Goal: Transaction & Acquisition: Subscribe to service/newsletter

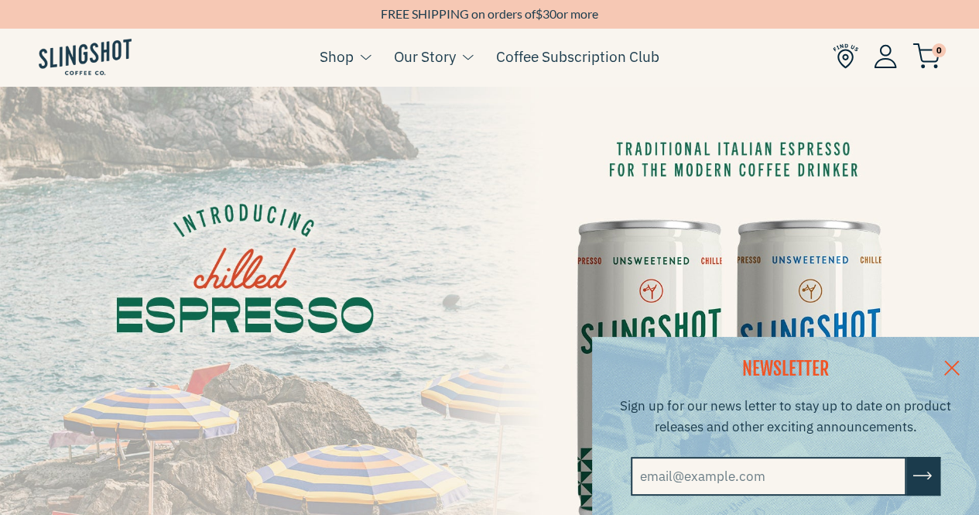
click at [963, 360] on link at bounding box center [952, 367] width 54 height 60
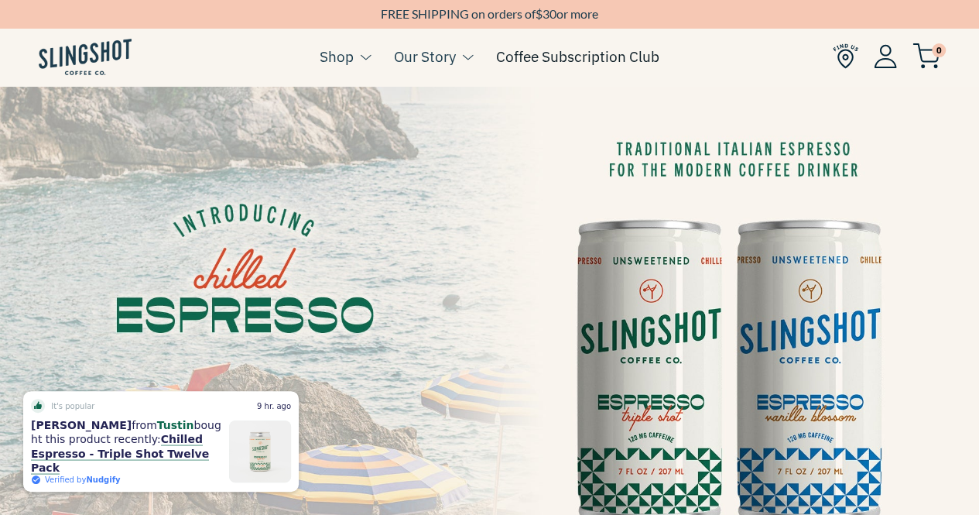
click at [594, 51] on link "Coffee Subscription Club" at bounding box center [577, 56] width 163 height 23
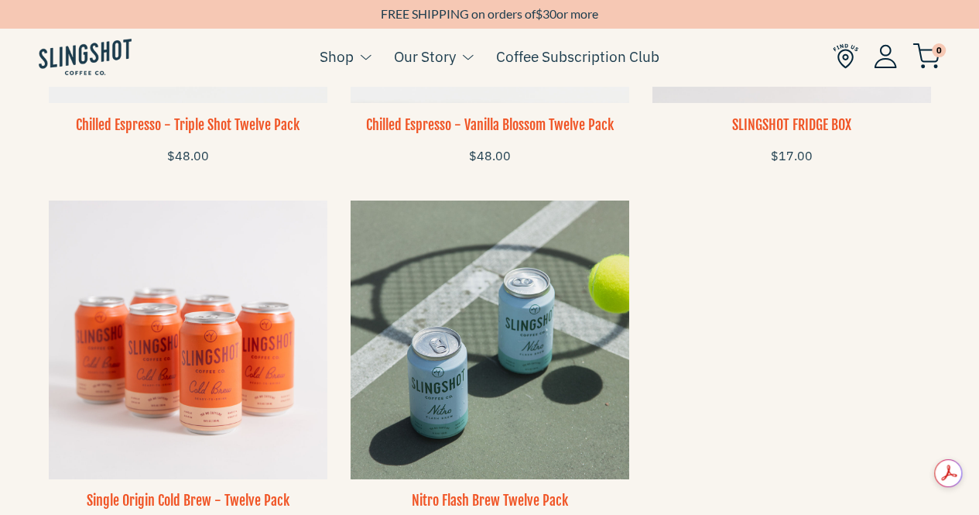
click at [509, 344] on img at bounding box center [489, 339] width 279 height 279
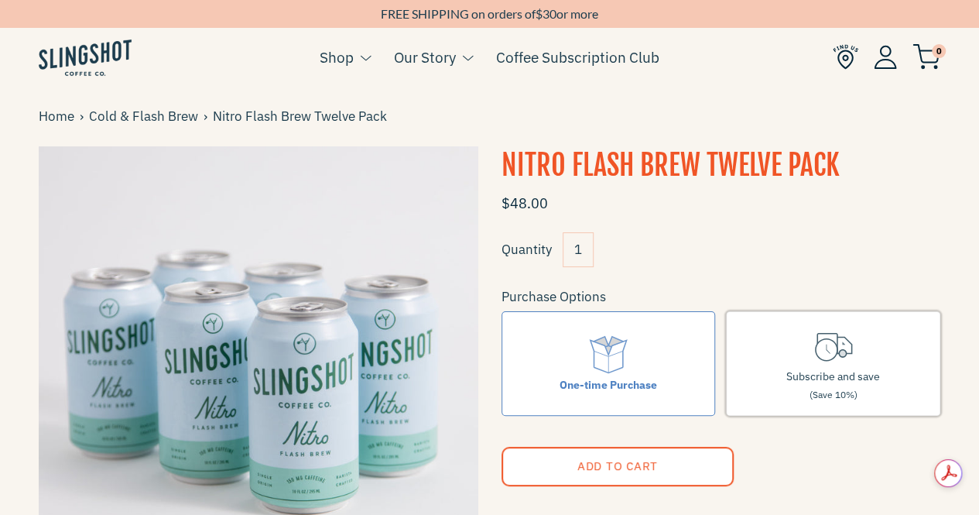
click at [860, 357] on label "Subscribe and save (Save 10%)" at bounding box center [833, 363] width 214 height 104
click at [0, 0] on input "Subscribe and save (Save 10%)" at bounding box center [0, 0] width 0 height 0
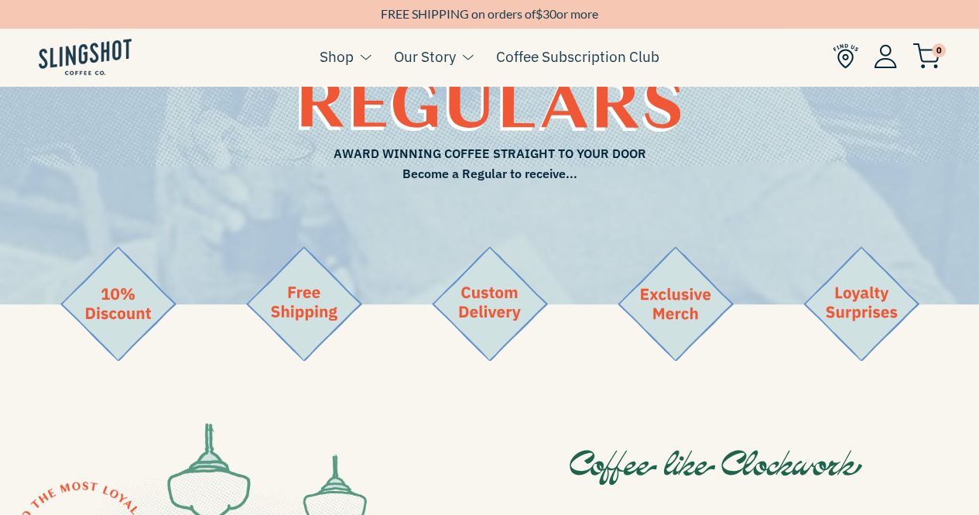
scroll to position [115, 0]
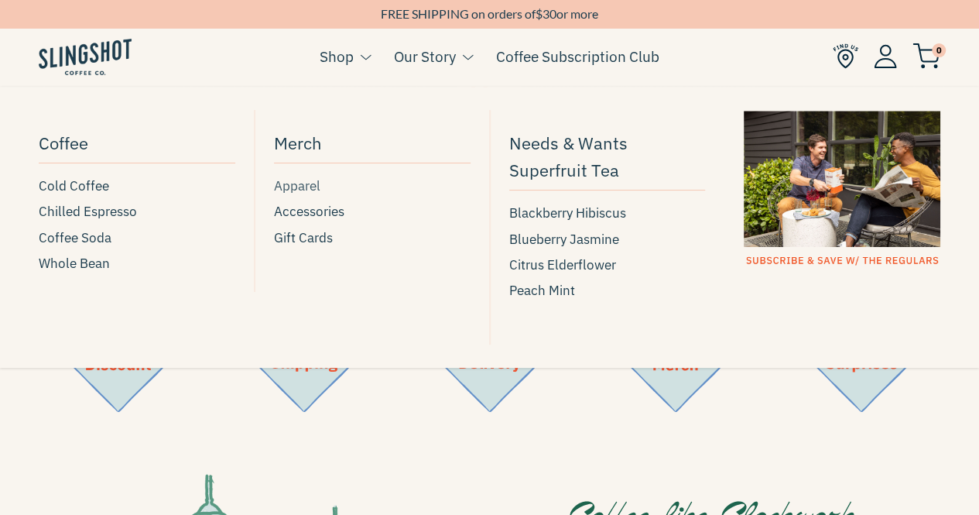
click at [300, 186] on span "Apparel" at bounding box center [297, 186] width 46 height 21
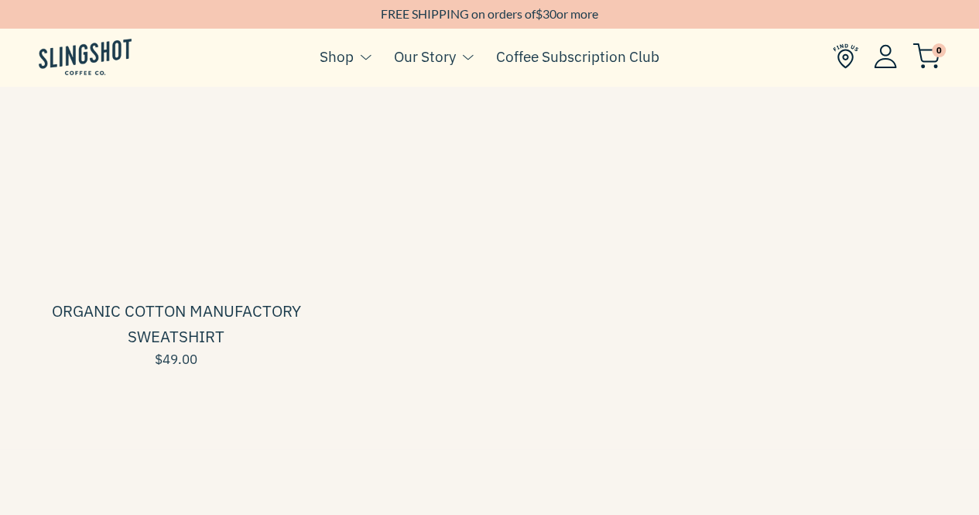
scroll to position [263, 0]
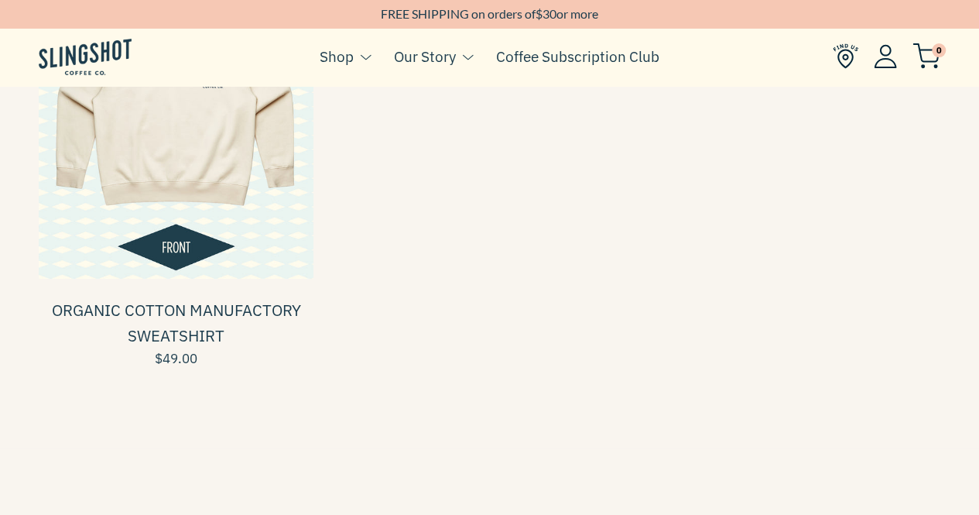
click at [210, 157] on span at bounding box center [176, 141] width 275 height 275
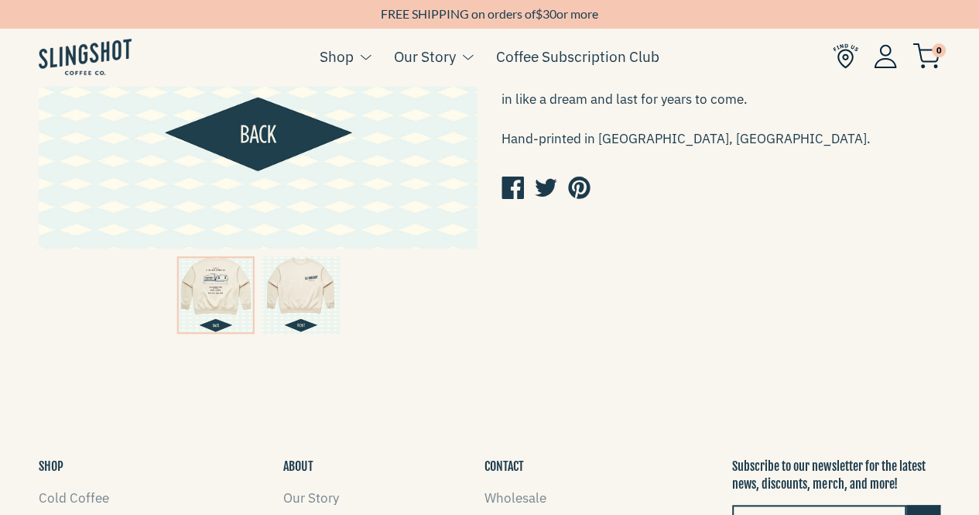
scroll to position [534, 0]
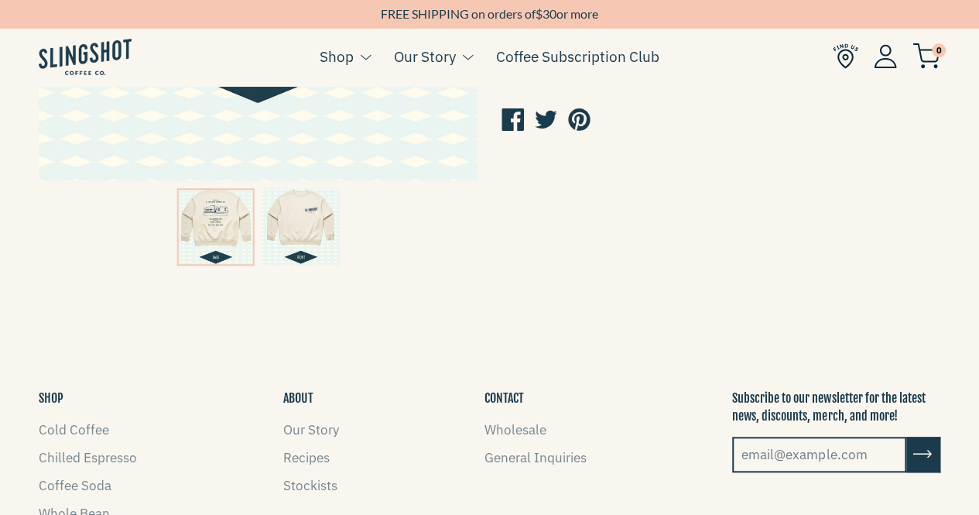
click at [303, 225] on img at bounding box center [300, 226] width 77 height 77
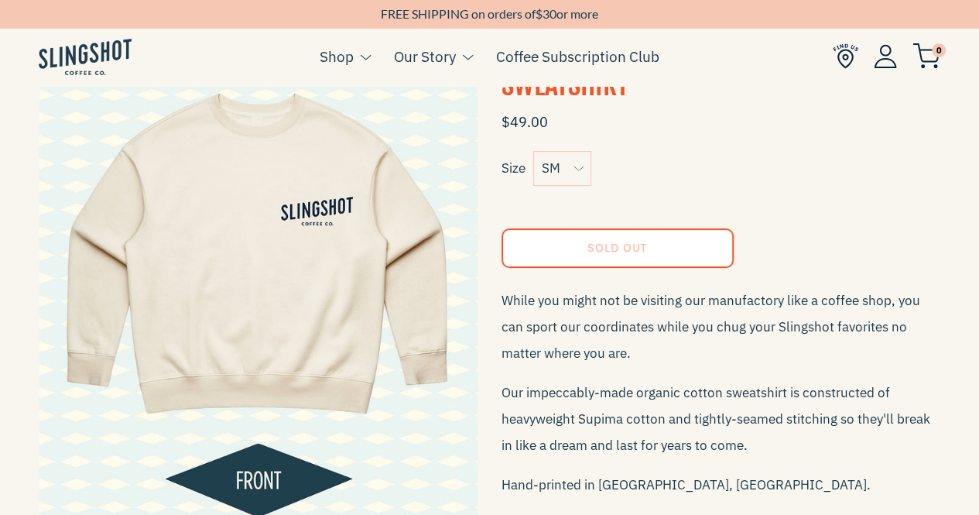
scroll to position [0, 0]
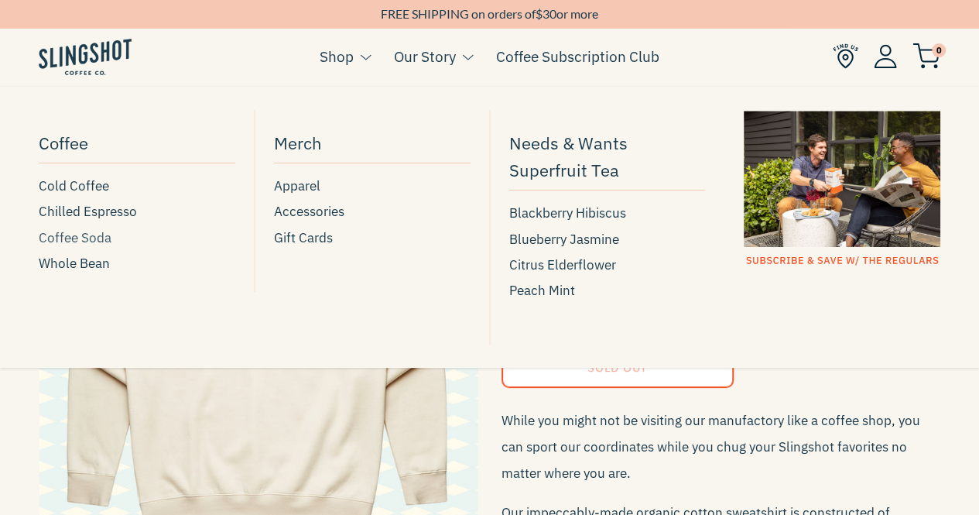
click at [74, 228] on span "Coffee Soda" at bounding box center [75, 237] width 73 height 21
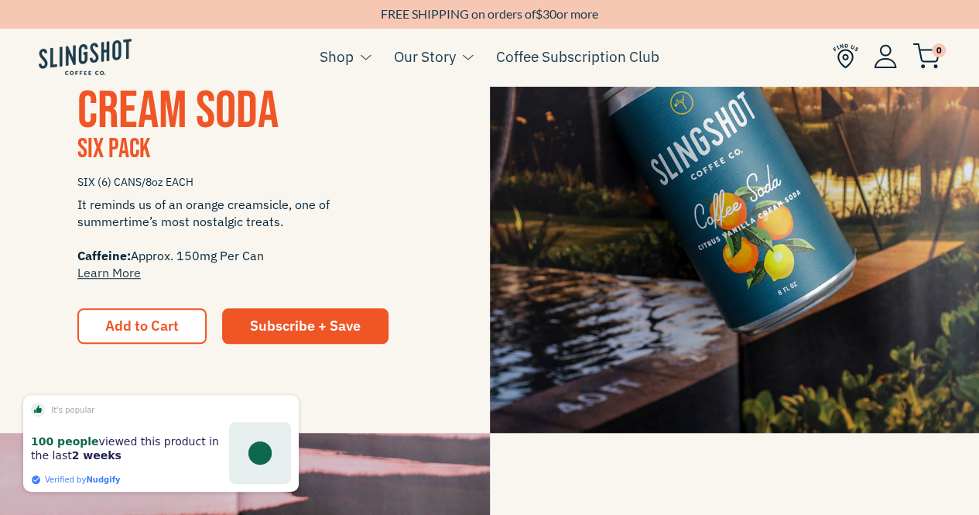
scroll to position [418, 0]
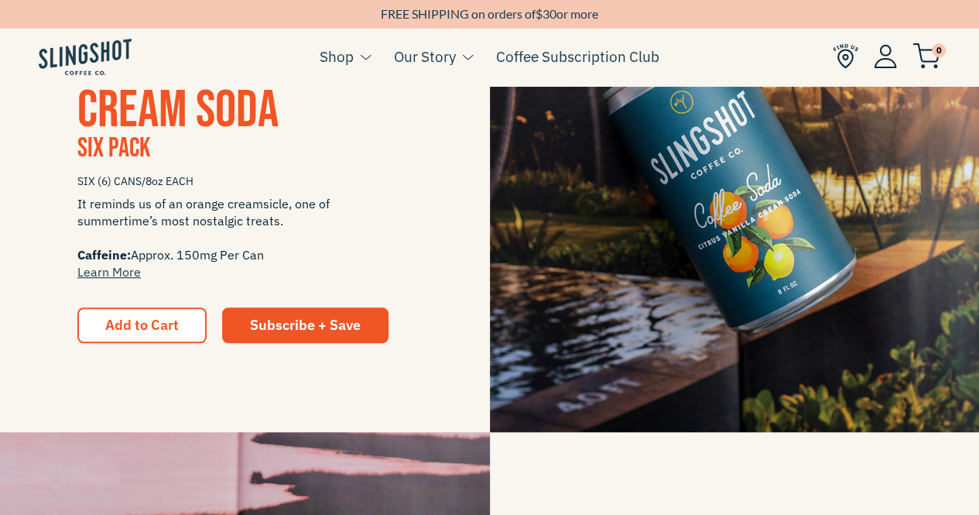
click at [82, 44] on img at bounding box center [85, 57] width 93 height 36
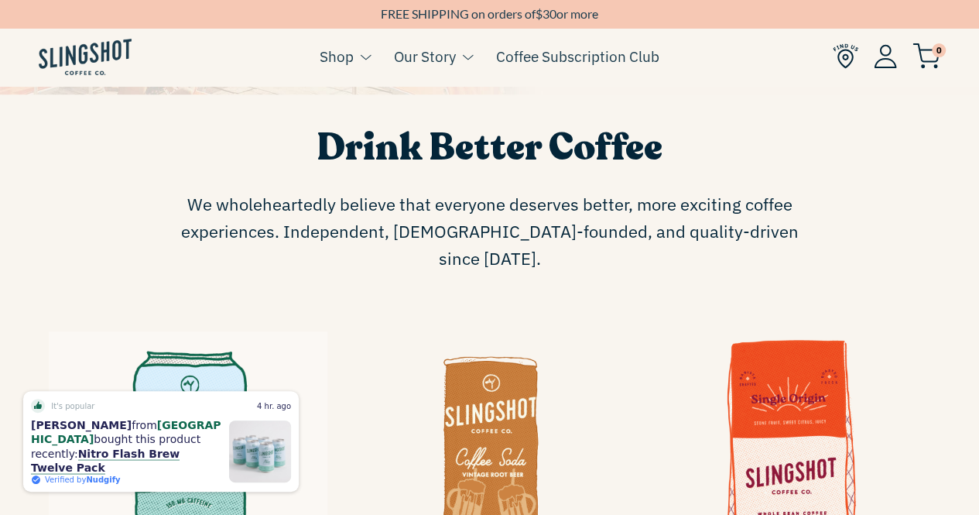
scroll to position [542, 0]
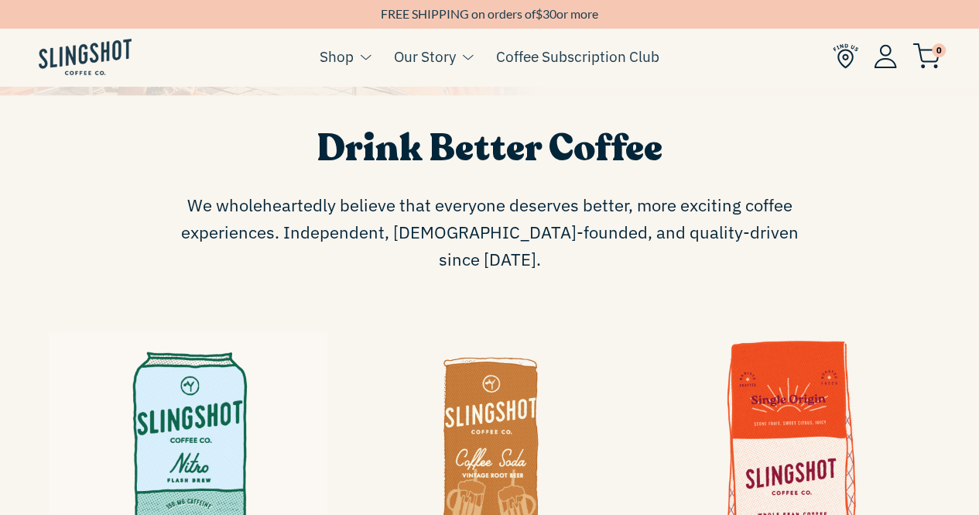
drag, startPoint x: 647, startPoint y: 238, endPoint x: 500, endPoint y: 236, distance: 147.0
click at [500, 236] on span "We wholeheartedly believe that everyone deserves better, more exciting coffee e…" at bounding box center [490, 232] width 634 height 82
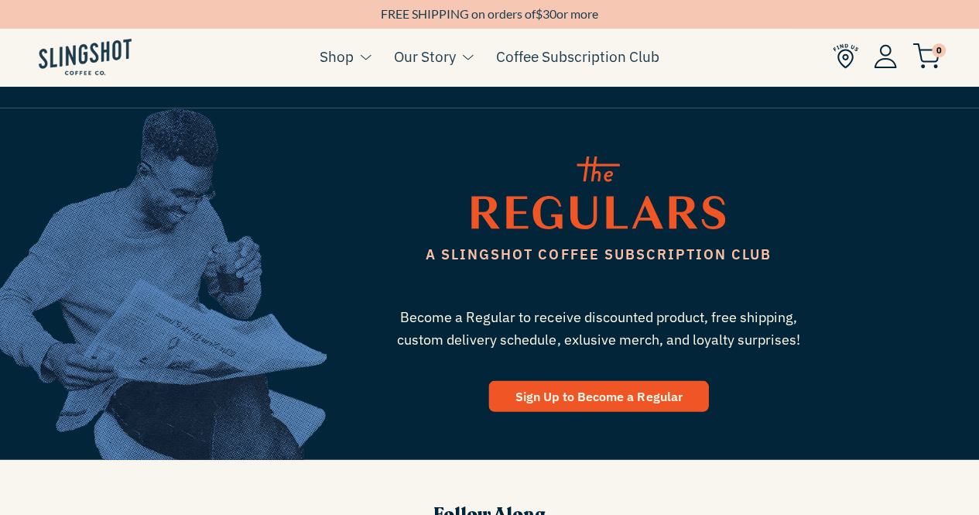
scroll to position [1714, 0]
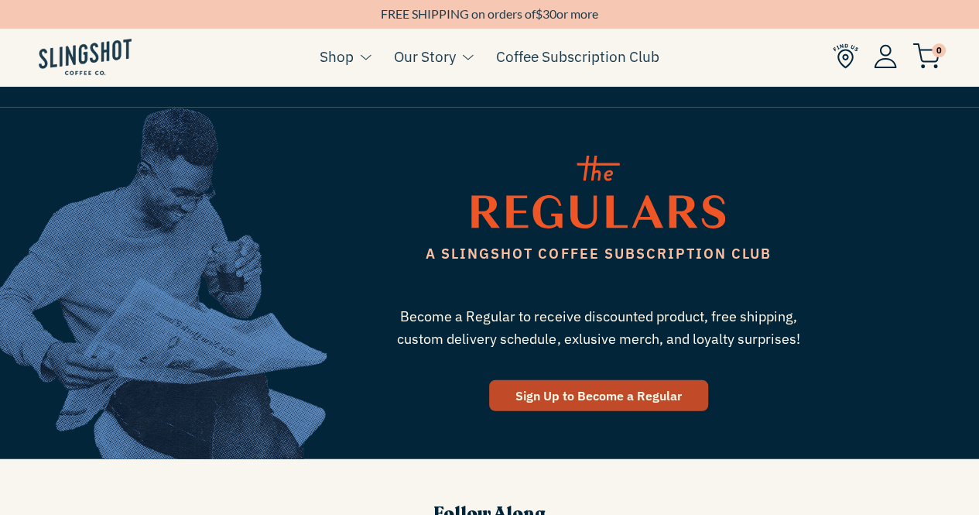
click at [616, 388] on span "Sign Up to Become a Regular" at bounding box center [598, 395] width 166 height 15
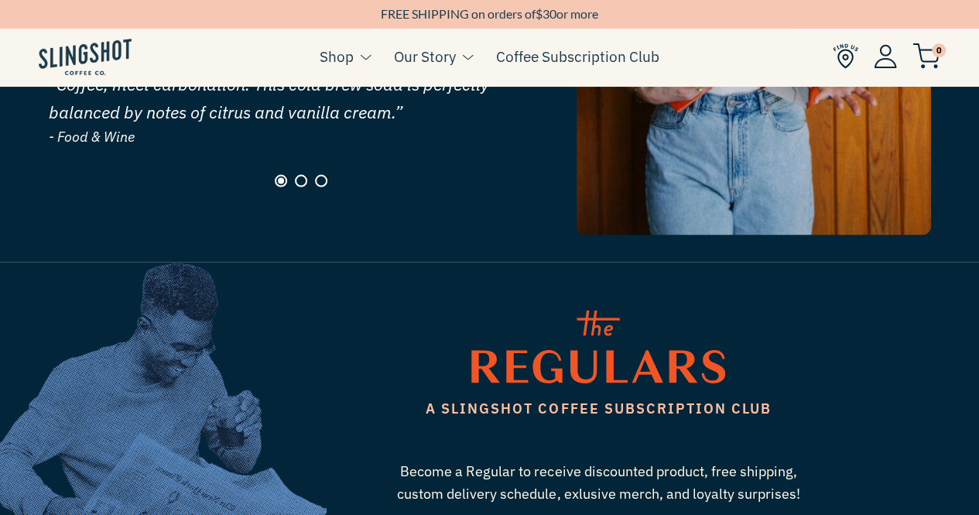
scroll to position [1558, 0]
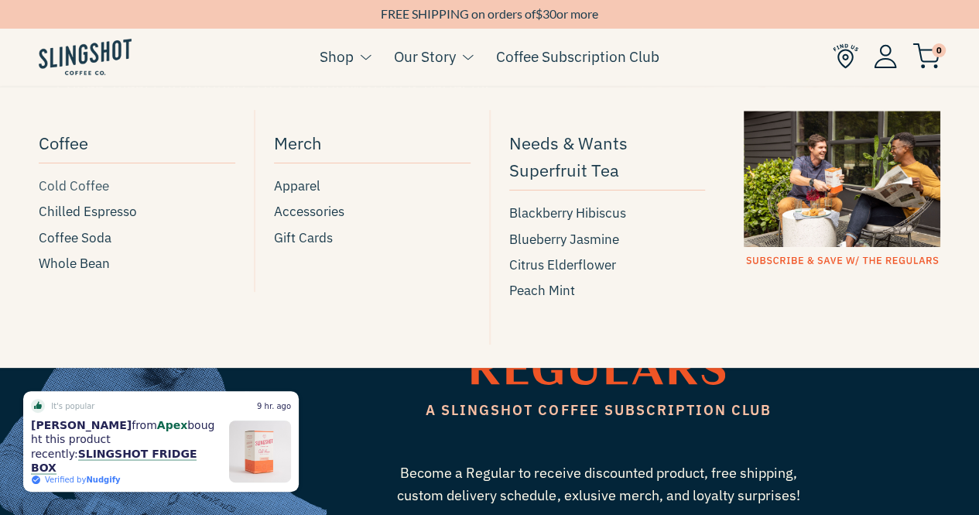
click at [67, 192] on span "Cold Coffee" at bounding box center [74, 186] width 70 height 21
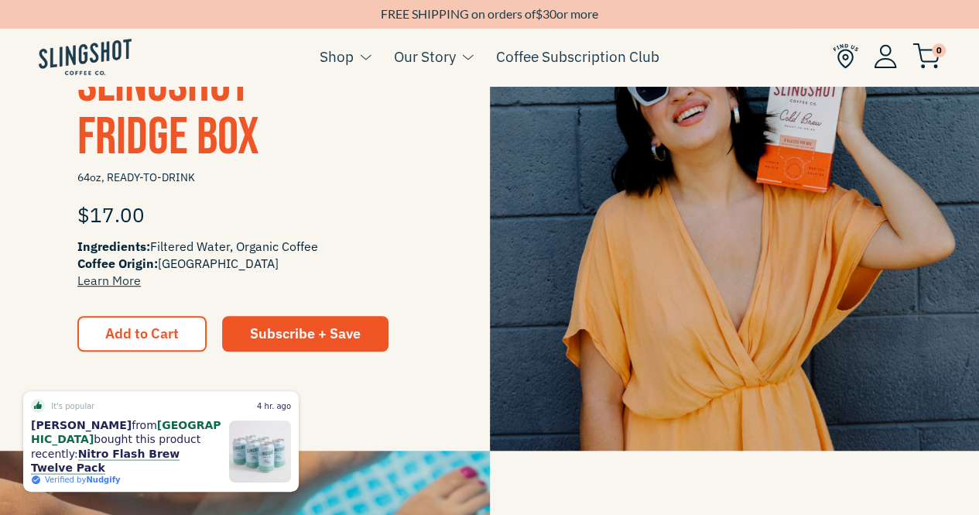
scroll to position [405, 0]
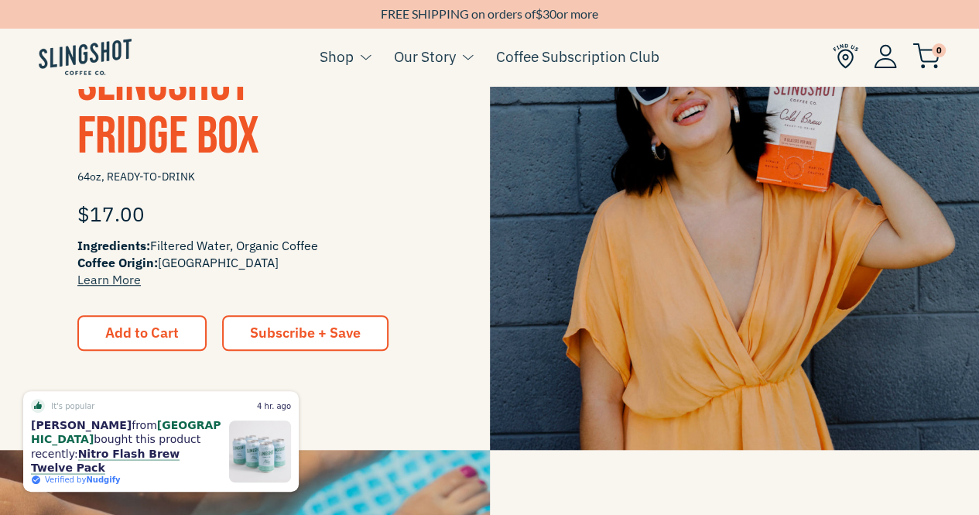
click at [283, 327] on span "Subscribe + Save" at bounding box center [305, 332] width 111 height 18
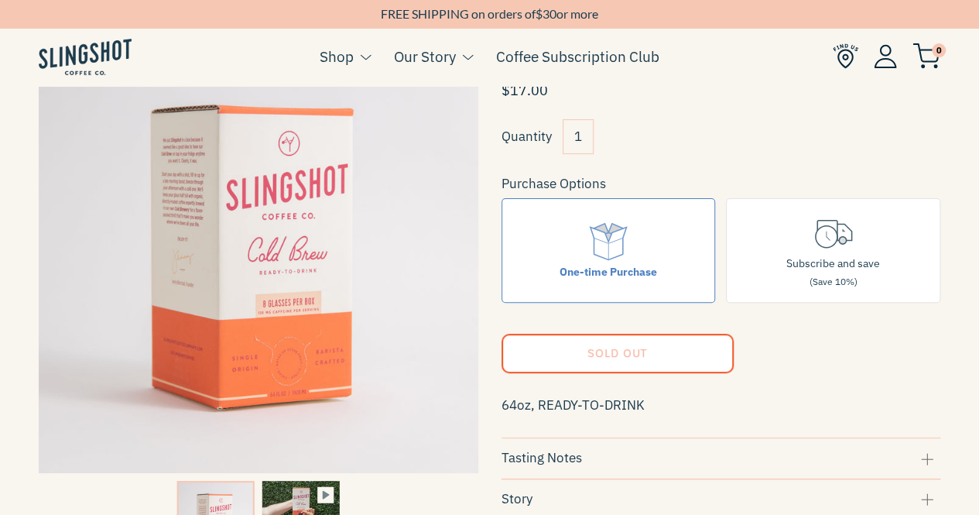
scroll to position [115, 0]
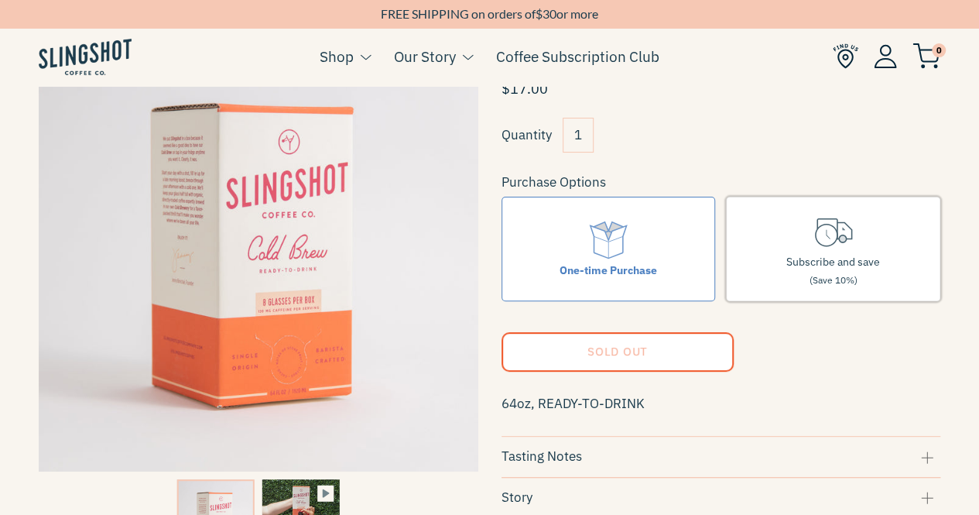
click at [831, 267] on span "Subscribe and save" at bounding box center [833, 262] width 94 height 14
click at [0, 0] on input "Subscribe and save (Save 10%)" at bounding box center [0, 0] width 0 height 0
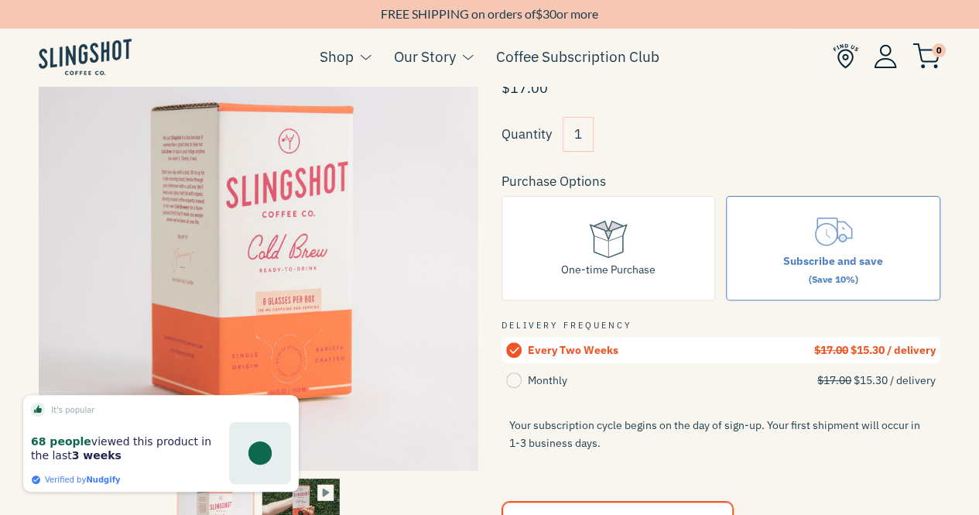
scroll to position [92, 0]
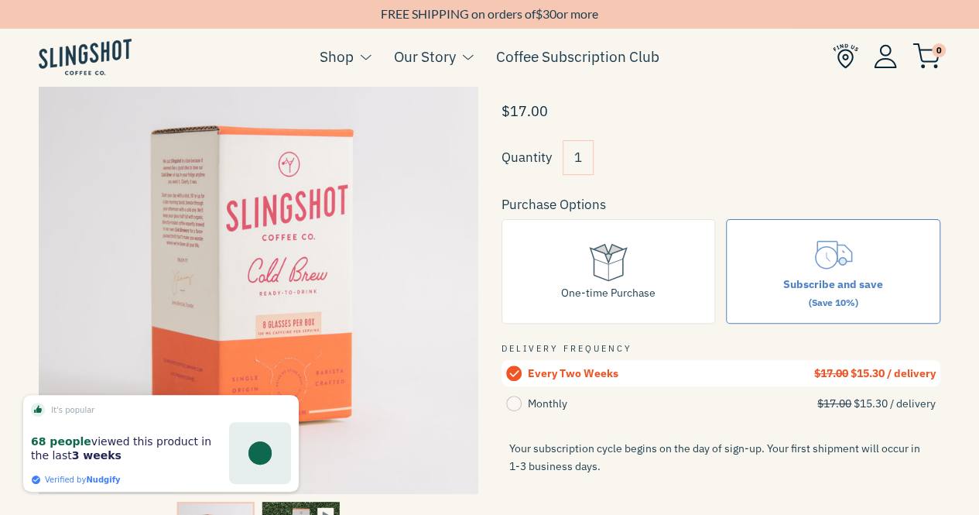
click at [577, 152] on input "1" at bounding box center [577, 157] width 31 height 35
type input "2"
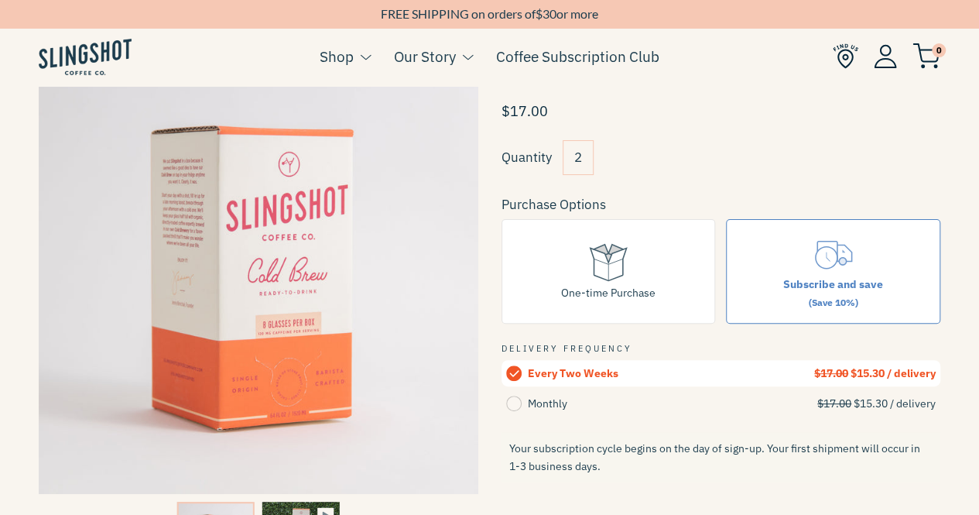
click at [682, 154] on div "Quantity 2" at bounding box center [720, 163] width 439 height 46
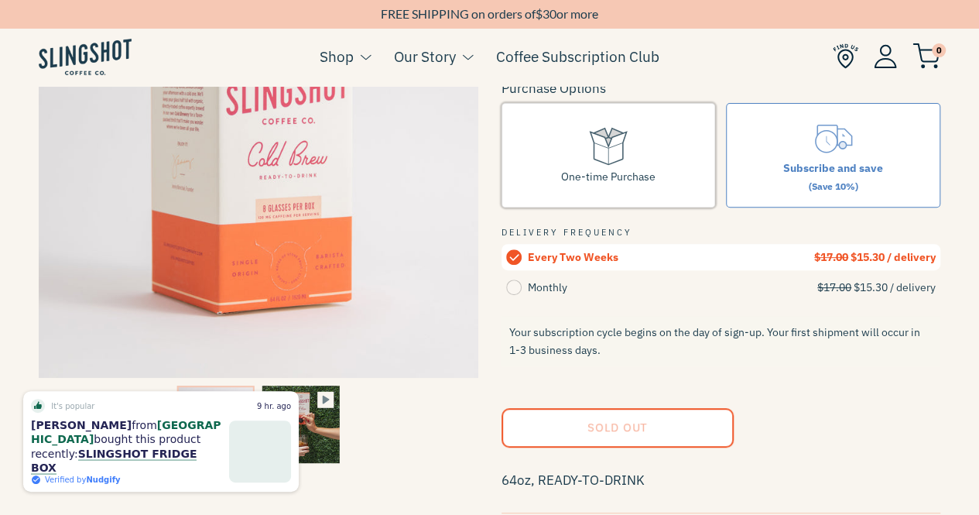
scroll to position [188, 0]
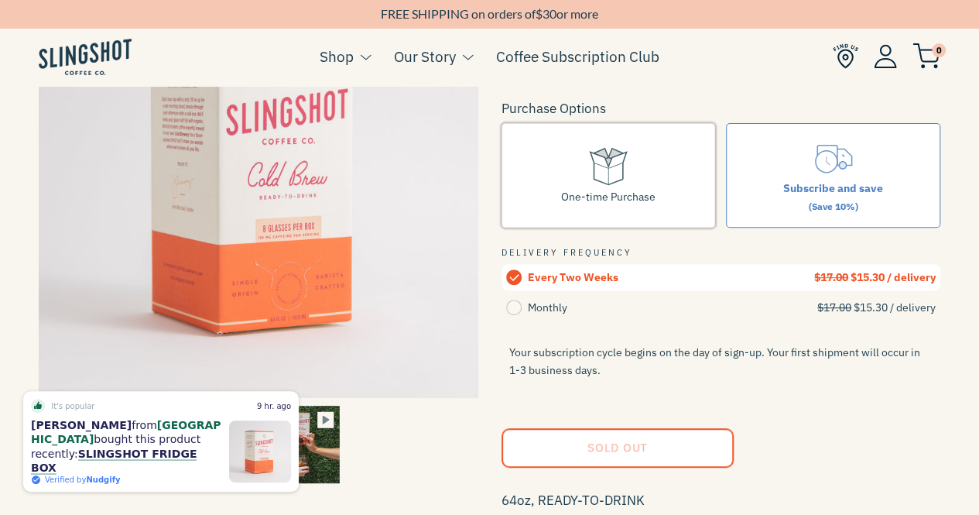
click at [606, 191] on div "One-time Purchase" at bounding box center [608, 196] width 94 height 17
click at [0, 0] on input "One-time Purchase" at bounding box center [0, 0] width 0 height 0
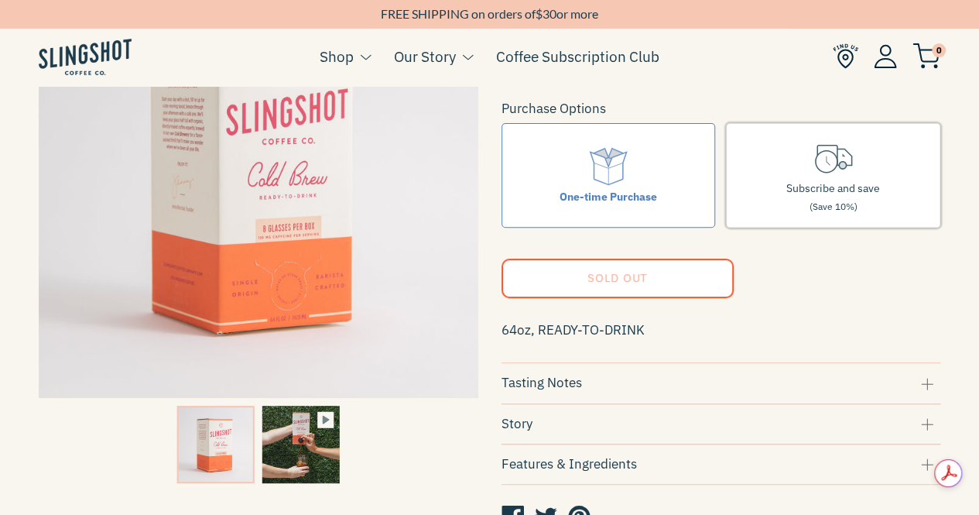
click at [821, 174] on icon at bounding box center [833, 157] width 43 height 43
click at [0, 0] on input "Subscribe and save (Save 10%)" at bounding box center [0, 0] width 0 height 0
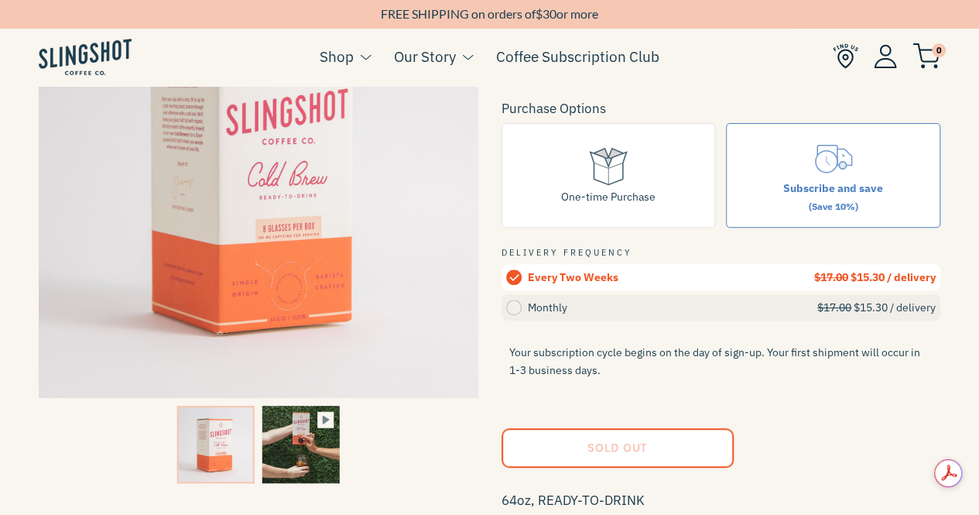
click at [512, 307] on circle at bounding box center [513, 306] width 15 height 15
click at [0, 0] on input "Monthly $17.00 $15.30 / delivery" at bounding box center [0, 0] width 0 height 0
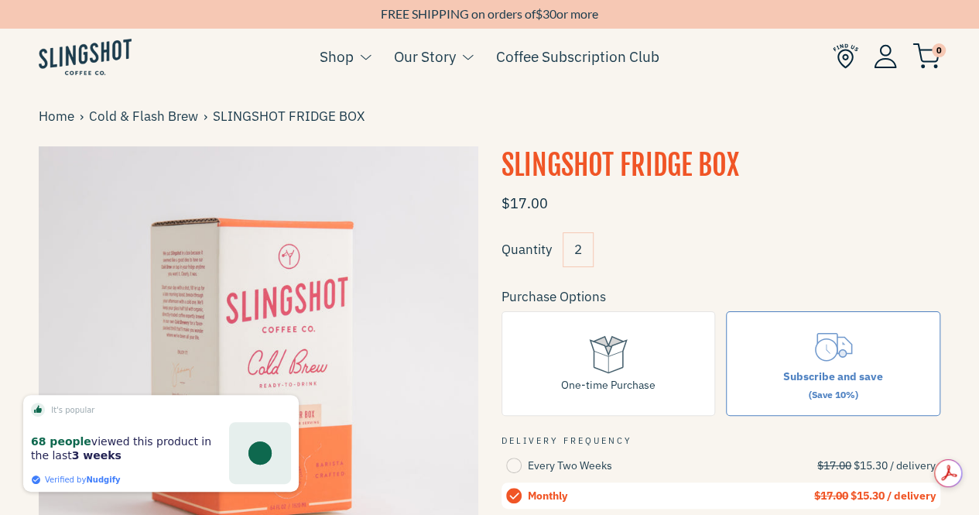
click at [843, 66] on img at bounding box center [846, 56] width 26 height 26
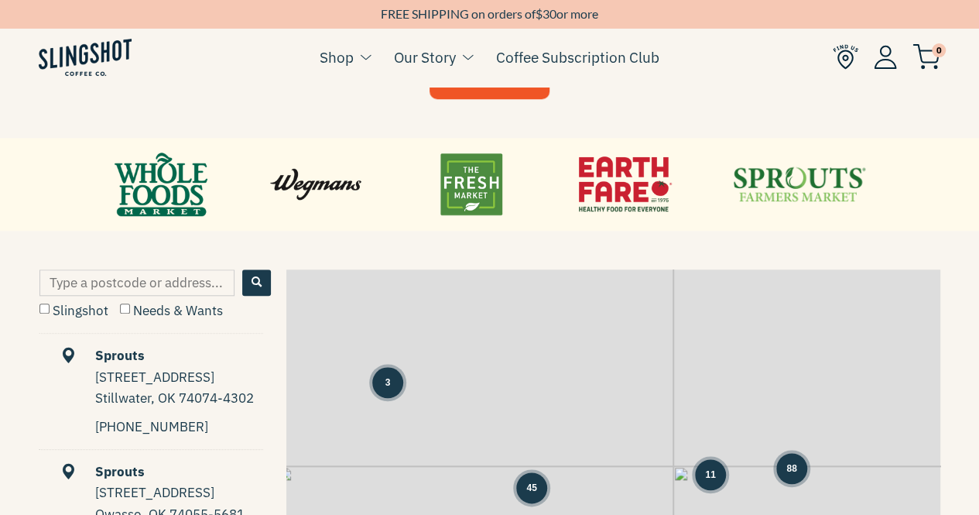
scroll to position [600, 0]
click at [113, 278] on input "Type a postcode or address..." at bounding box center [136, 281] width 195 height 26
type input "27540"
click at [255, 286] on span "Search" at bounding box center [256, 281] width 10 height 10
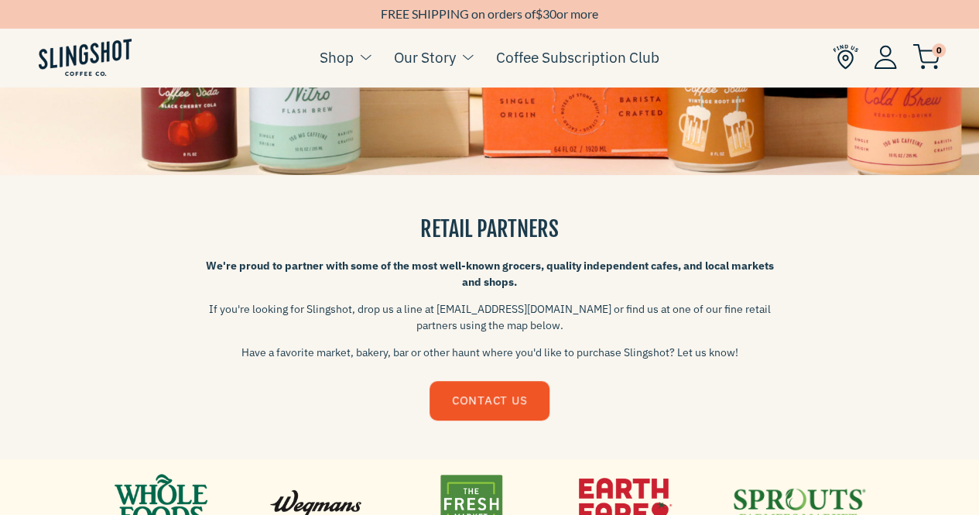
scroll to position [0, 0]
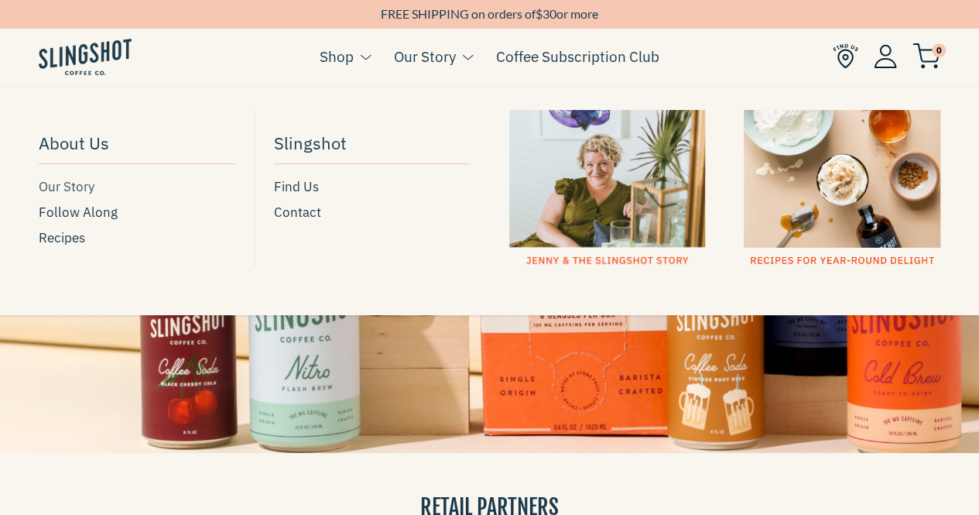
click at [64, 186] on span "Our Story" at bounding box center [67, 186] width 56 height 21
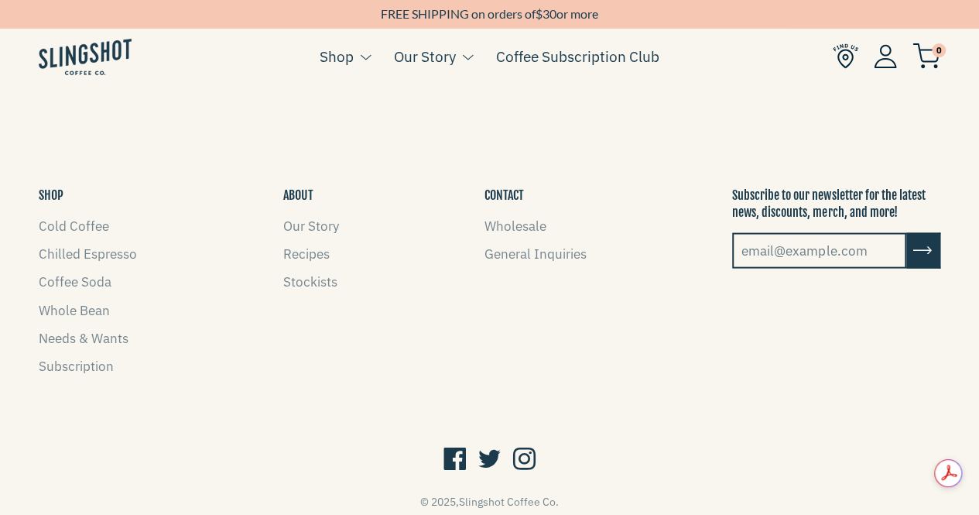
scroll to position [1534, 0]
click at [63, 301] on link "Whole Bean" at bounding box center [74, 309] width 71 height 17
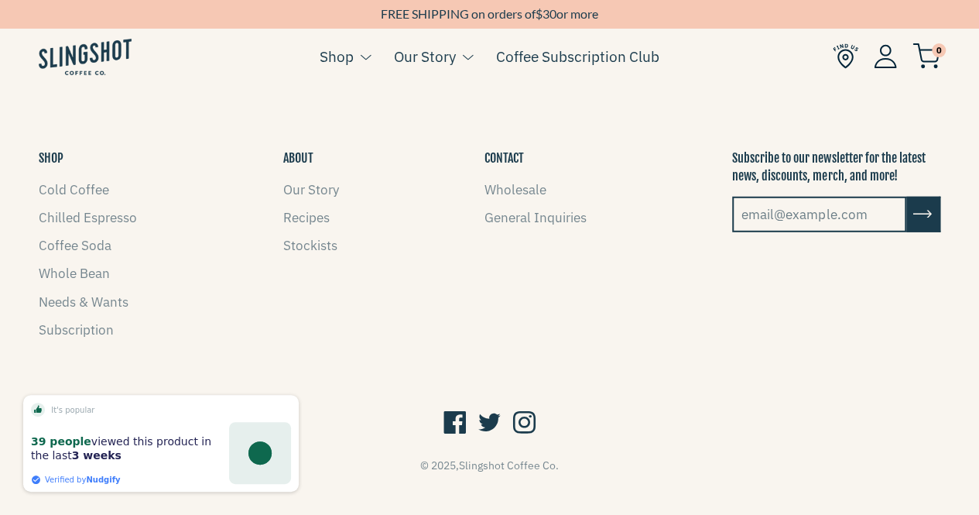
scroll to position [2102, 0]
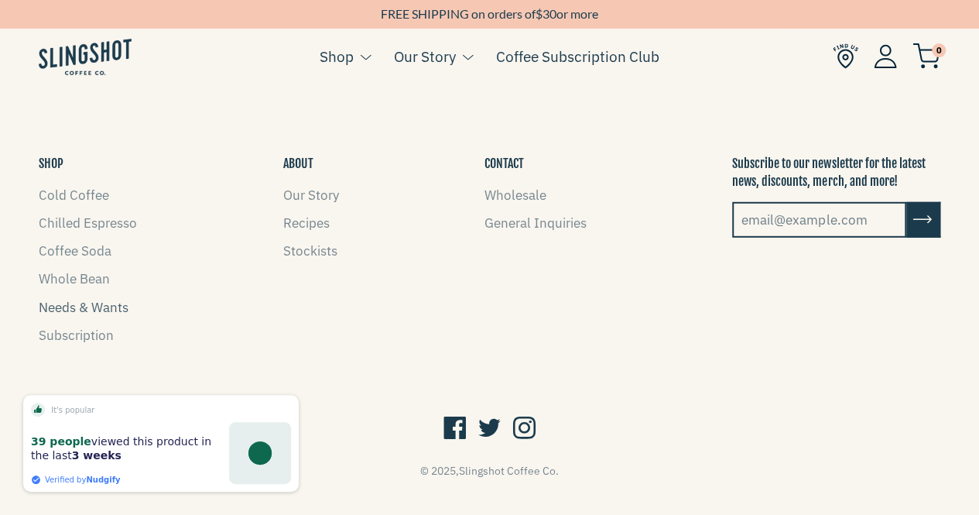
click at [70, 302] on link "Needs & Wants" at bounding box center [84, 307] width 90 height 17
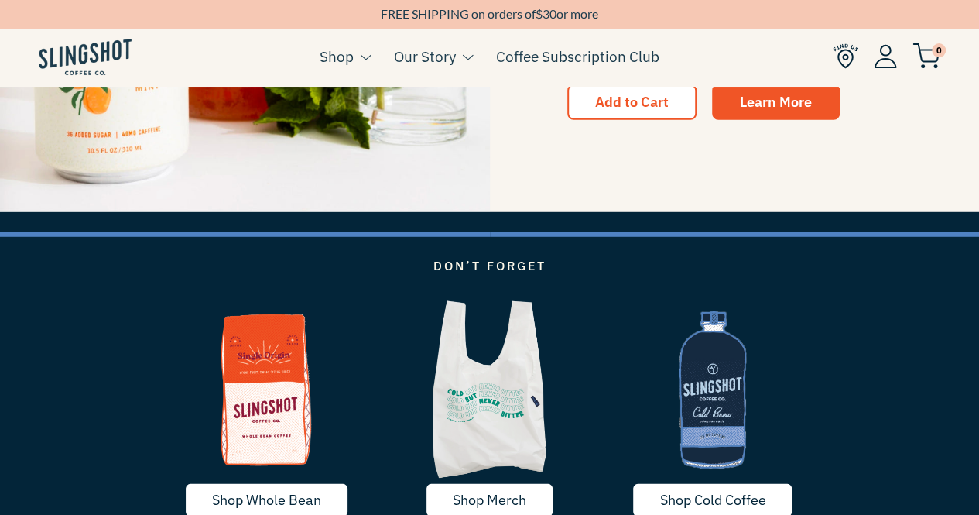
scroll to position [2608, 0]
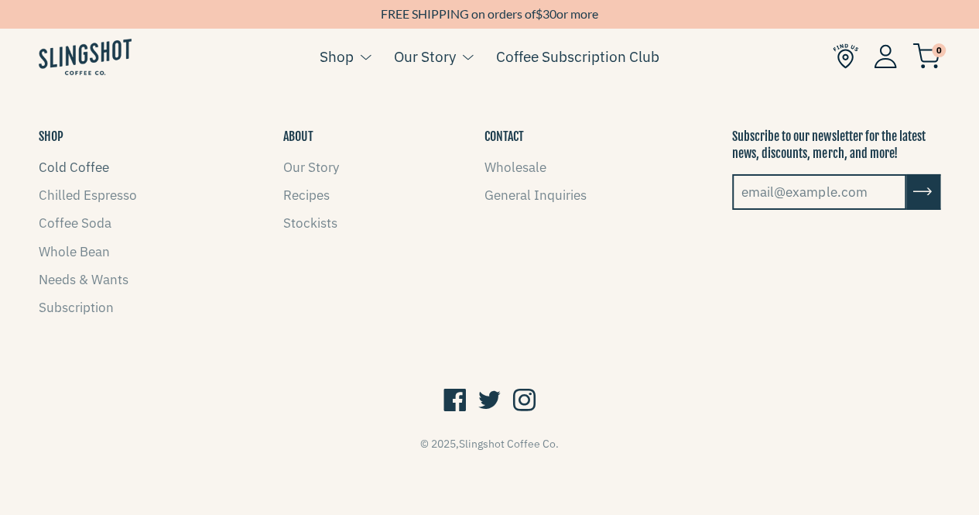
click at [70, 169] on link "Cold Coffee" at bounding box center [74, 167] width 70 height 17
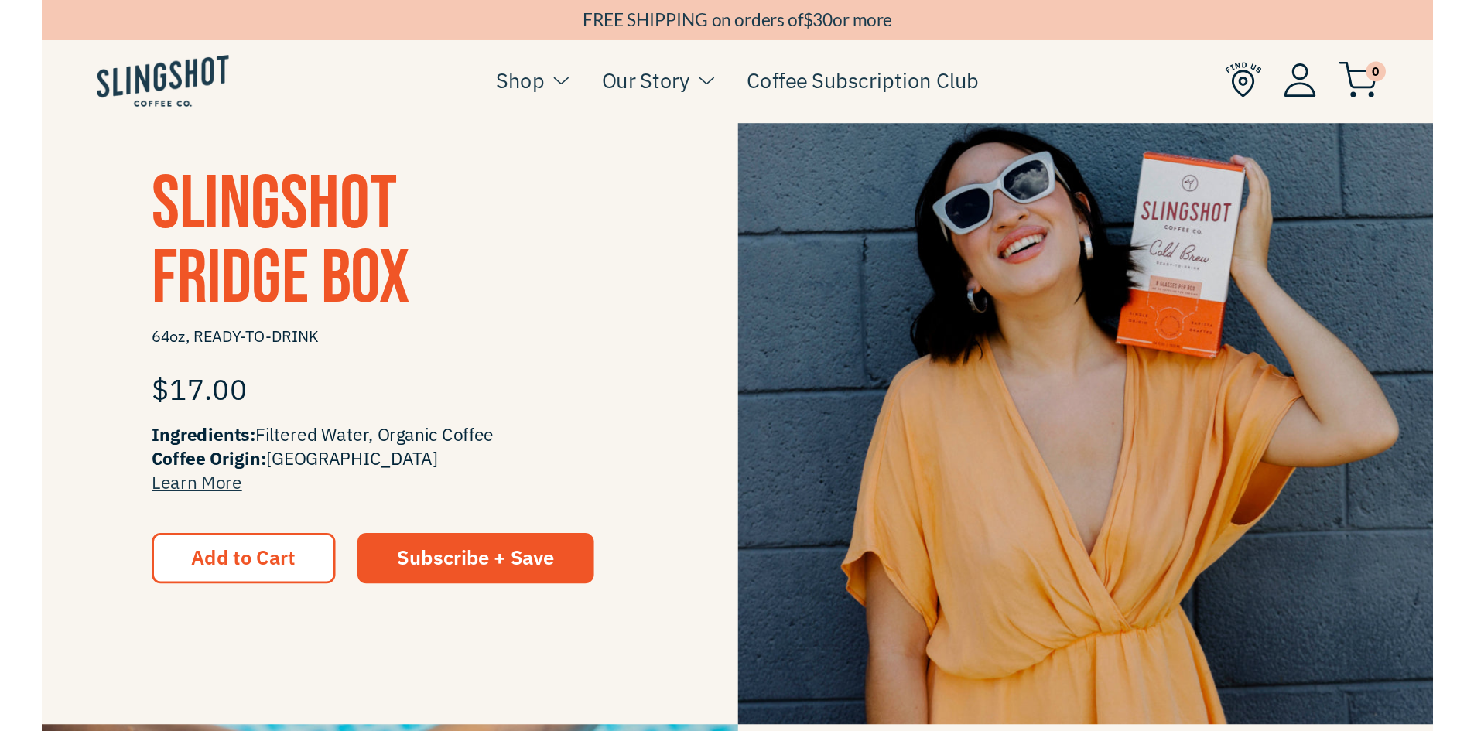
scroll to position [345, 0]
